Goal: Information Seeking & Learning: Understand process/instructions

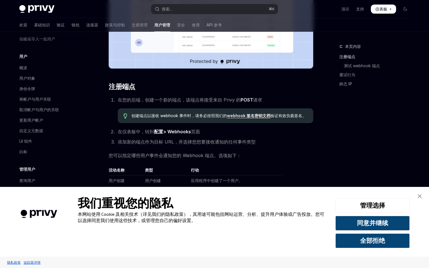
scroll to position [199, 0]
click at [238, 115] on font "webhook 签名密钥文档" at bounding box center [248, 115] width 43 height 5
type textarea "*"
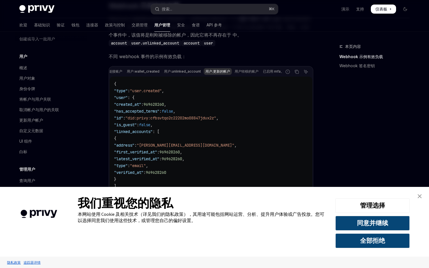
scroll to position [0, 24]
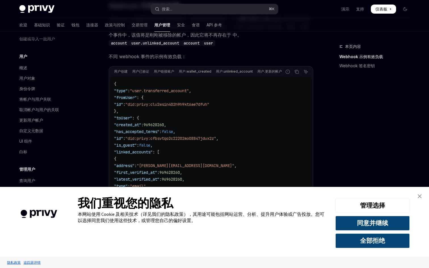
click at [236, 100] on code "{ "type" : "user.transferred_account" , "fromUser" : { "id" : "did:privy:clu2ws…" at bounding box center [211, 203] width 194 height 245
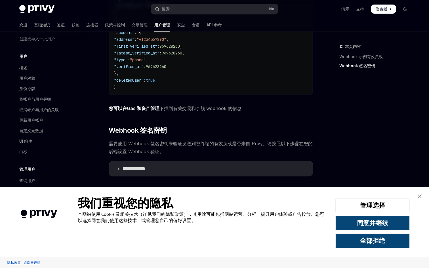
scroll to position [329, 0]
click at [120, 168] on icon at bounding box center [118, 168] width 3 height 3
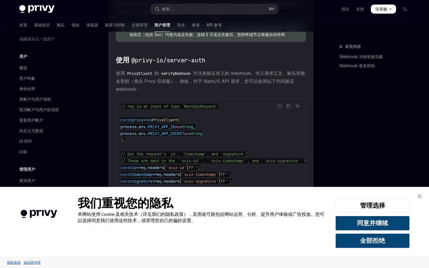
scroll to position [506, 0]
click at [237, 75] on font "方法来验证传入的 webhook。传入请求正文、标头和签名密钥（来自 Privy 仪表板）。例如，对于 NextJS API 请求，您可以使用以下代码验证 w…" at bounding box center [211, 80] width 190 height 22
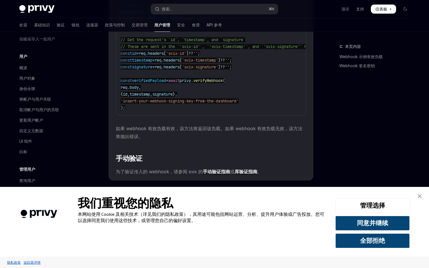
scroll to position [618, 0]
